Goal: Information Seeking & Learning: Find specific fact

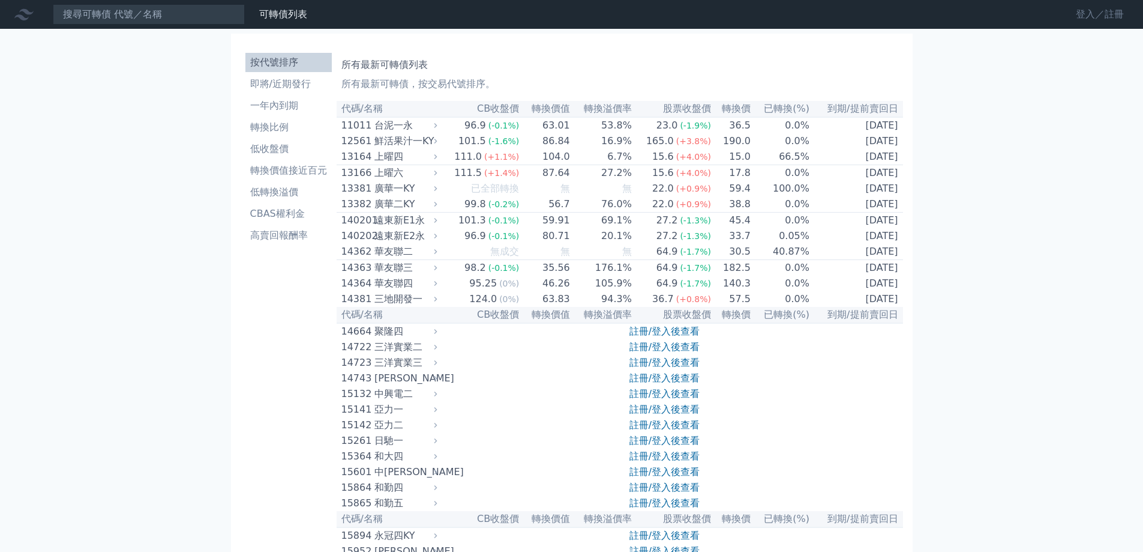
click at [1084, 7] on link "登入／註冊" at bounding box center [1099, 14] width 67 height 19
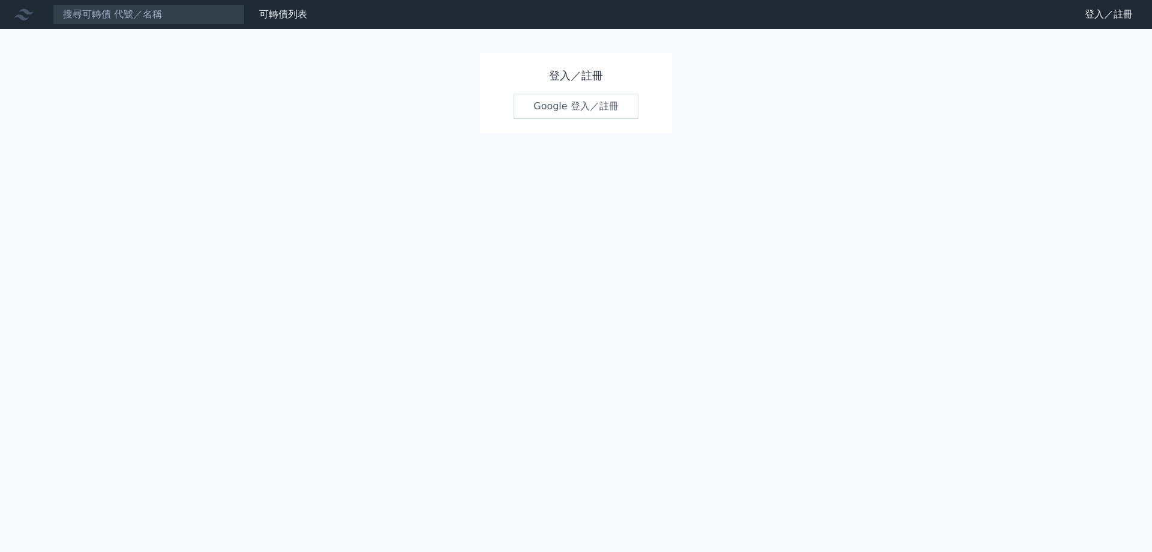
click at [552, 100] on link "Google 登入／註冊" at bounding box center [576, 106] width 125 height 25
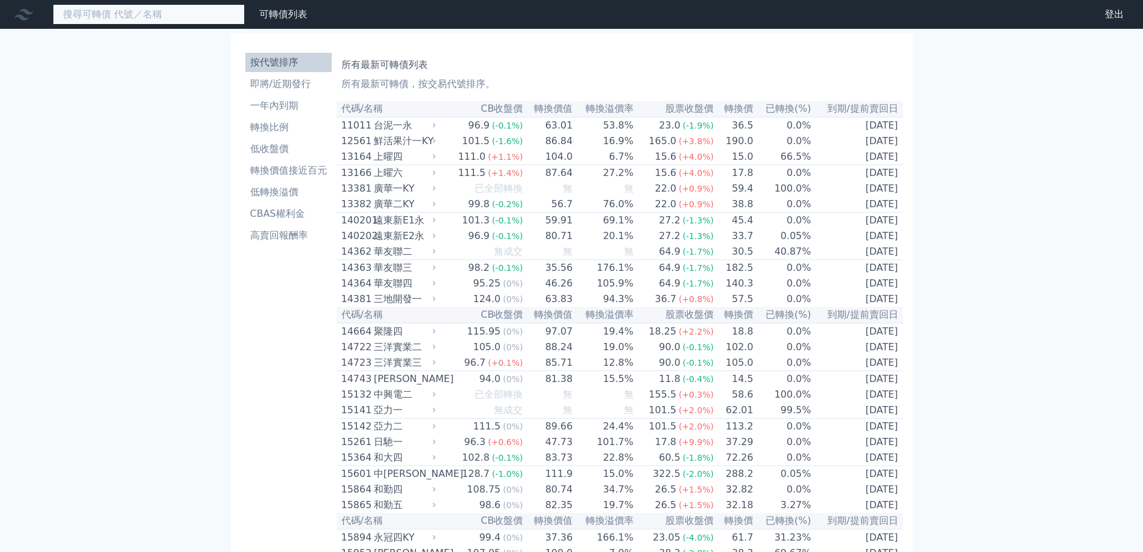
click at [222, 9] on input at bounding box center [149, 14] width 192 height 20
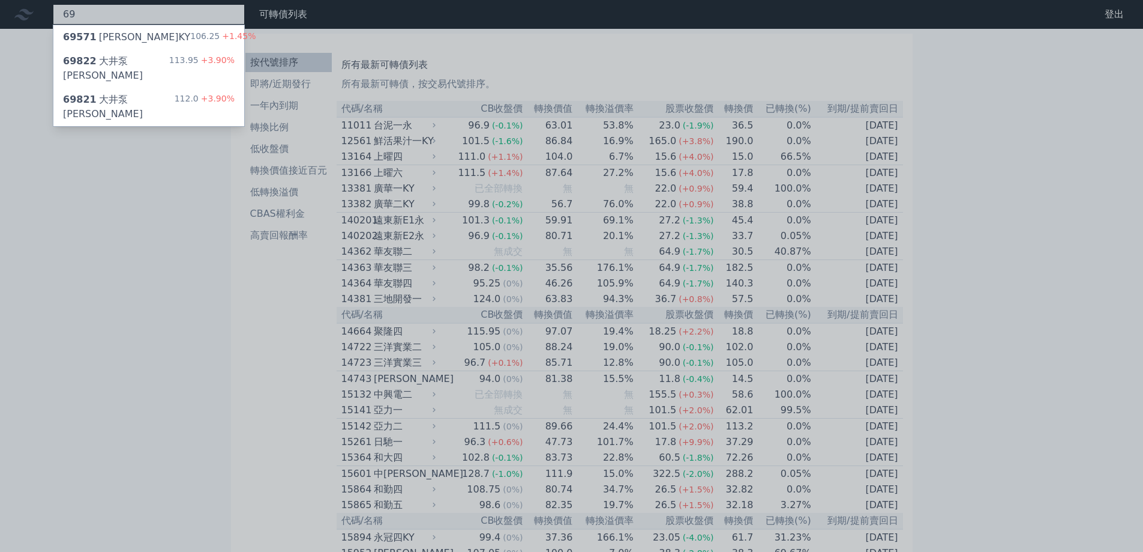
type input "6"
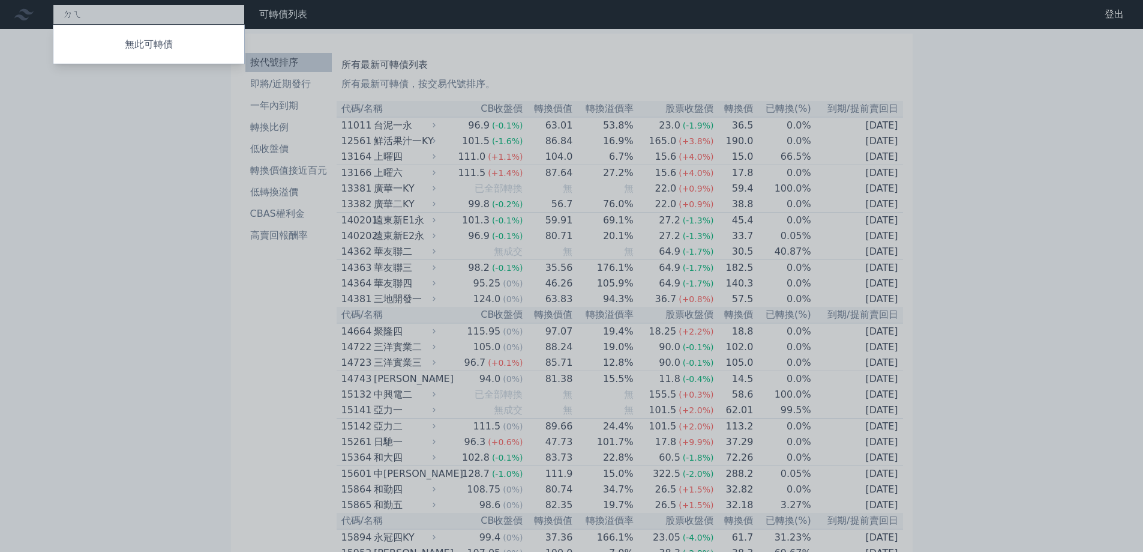
type input "得"
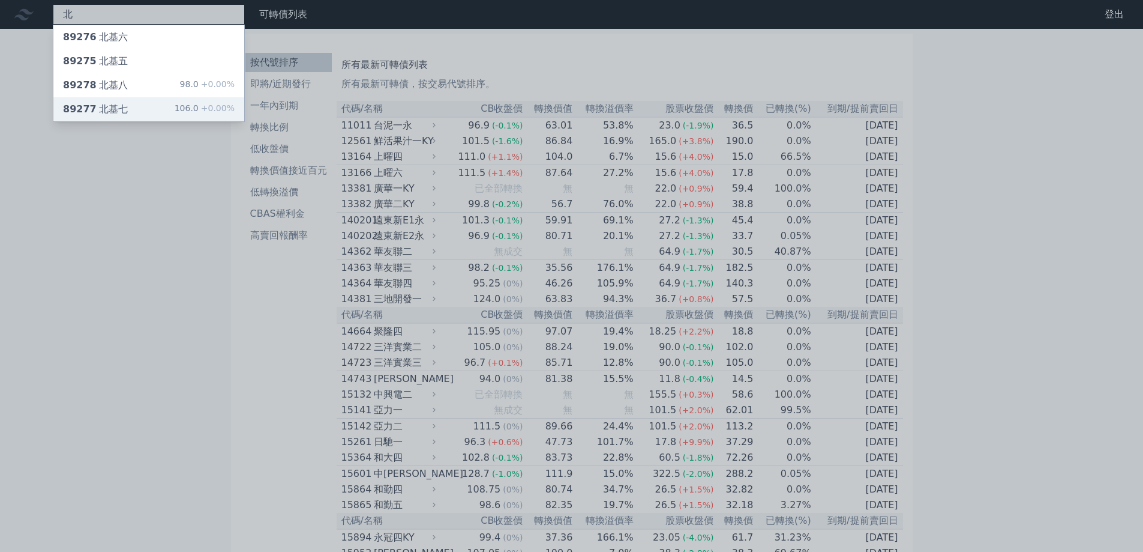
type input "北"
click at [186, 101] on div "89277 北基七 106.0 +0.00%" at bounding box center [148, 109] width 191 height 24
